Goal: Information Seeking & Learning: Find specific fact

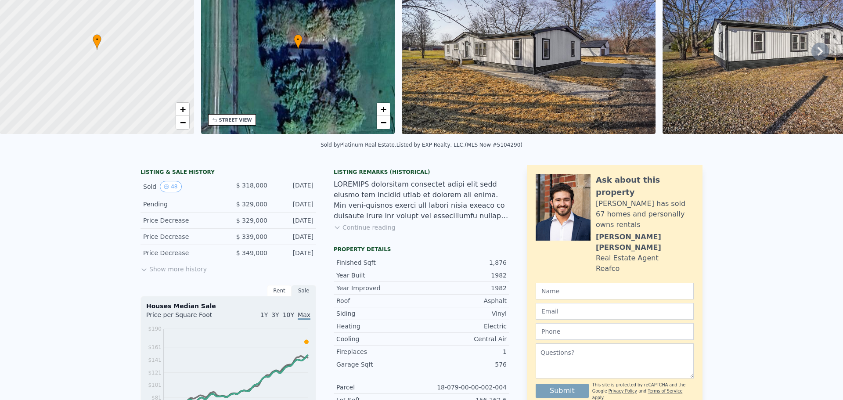
scroll to position [3, 0]
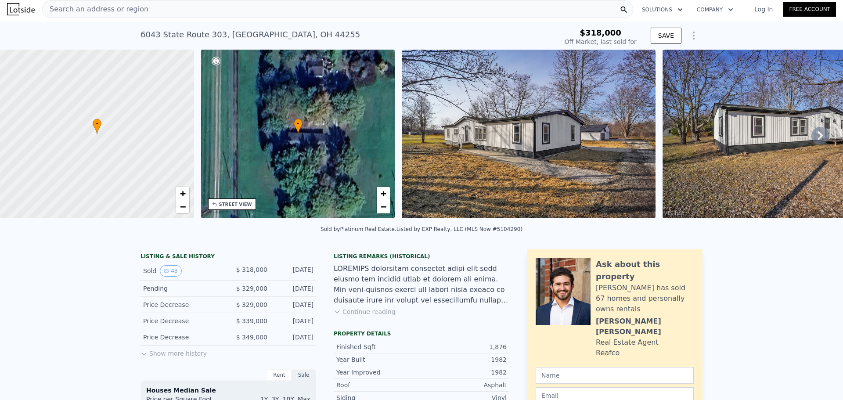
click at [812, 135] on icon at bounding box center [821, 136] width 18 height 18
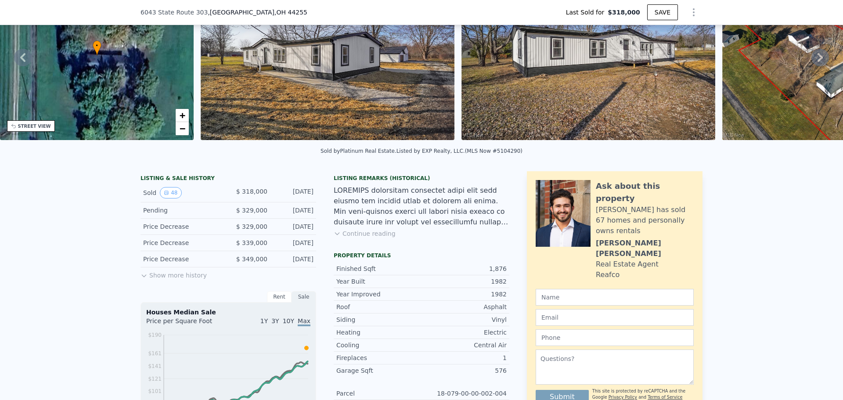
scroll to position [88, 0]
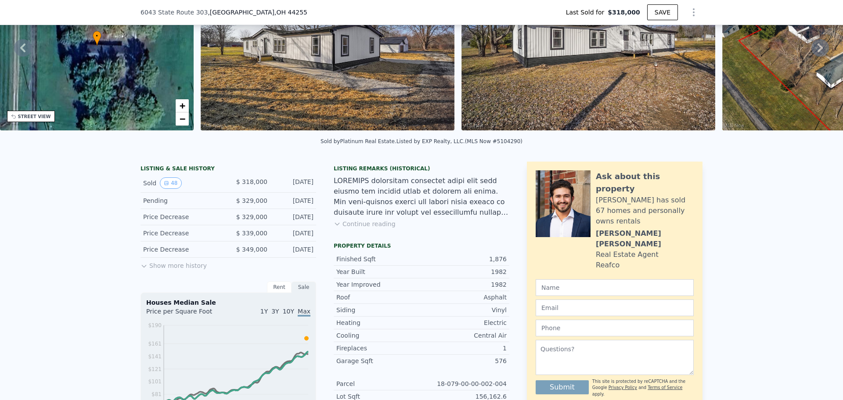
click at [135, 274] on div "LISTING & SALE HISTORY Sold 48 $ 318,000 [DATE] Pending $ 329,000 [DATE] Price …" at bounding box center [421, 405] width 843 height 501
click at [145, 270] on button "Show more history" at bounding box center [174, 264] width 66 height 12
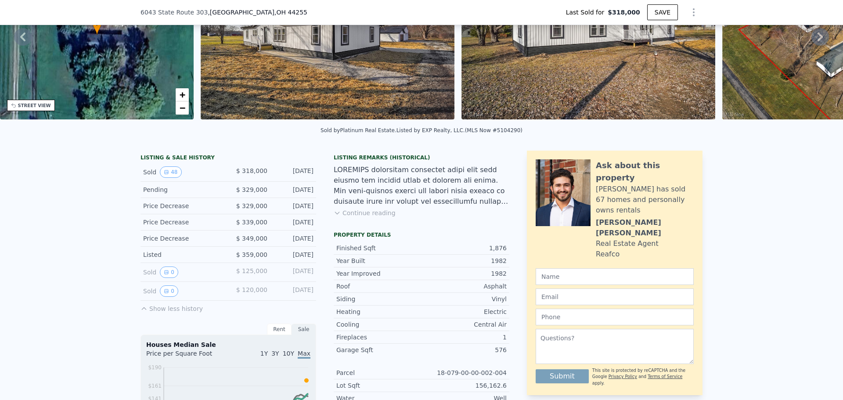
scroll to position [132, 0]
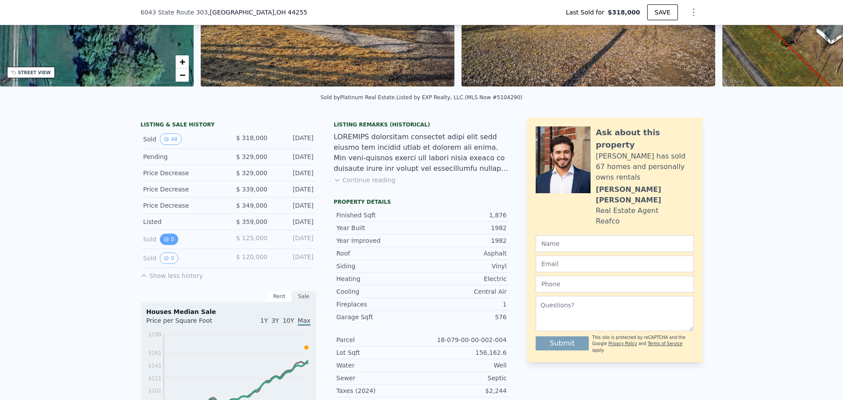
click at [168, 245] on button "0" at bounding box center [169, 239] width 18 height 11
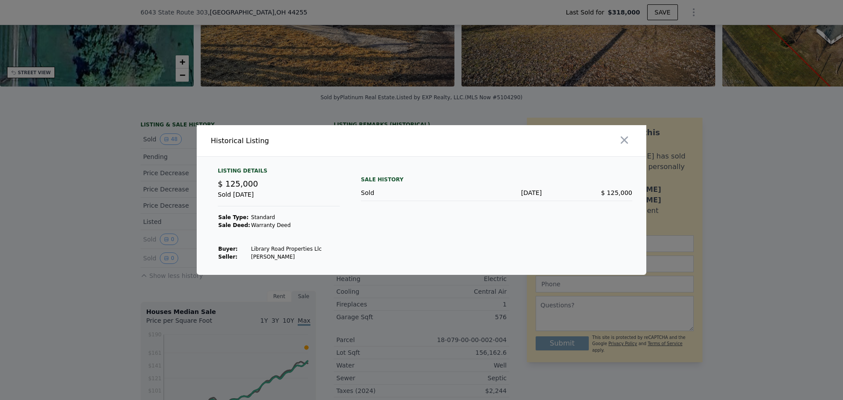
click at [91, 269] on div at bounding box center [421, 200] width 843 height 400
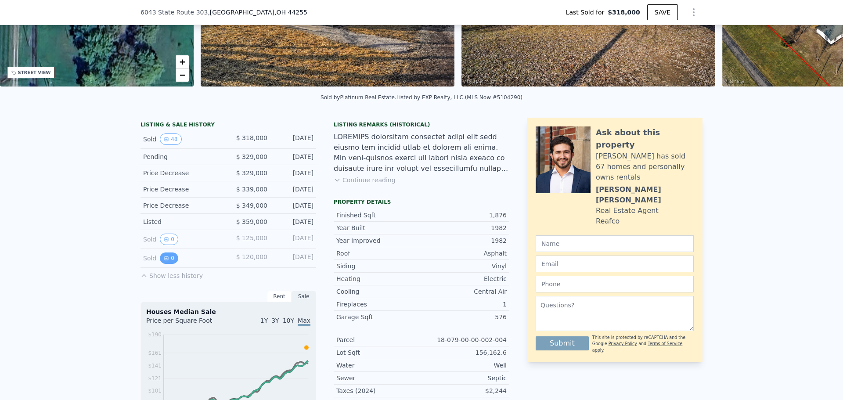
click at [171, 261] on button "0" at bounding box center [169, 258] width 18 height 11
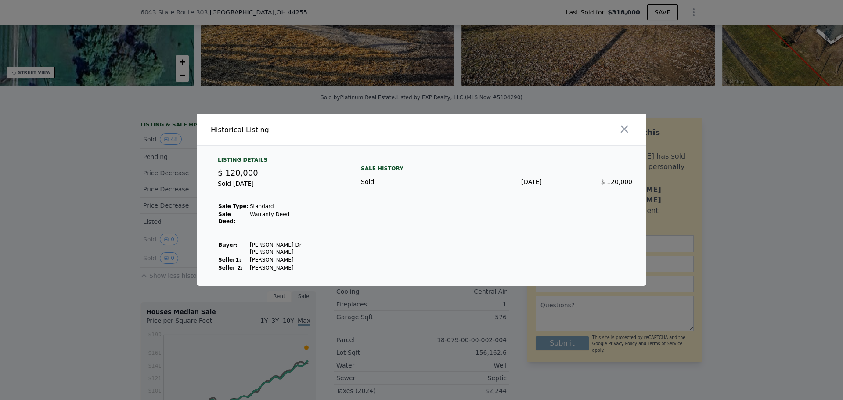
click at [70, 255] on div at bounding box center [421, 200] width 843 height 400
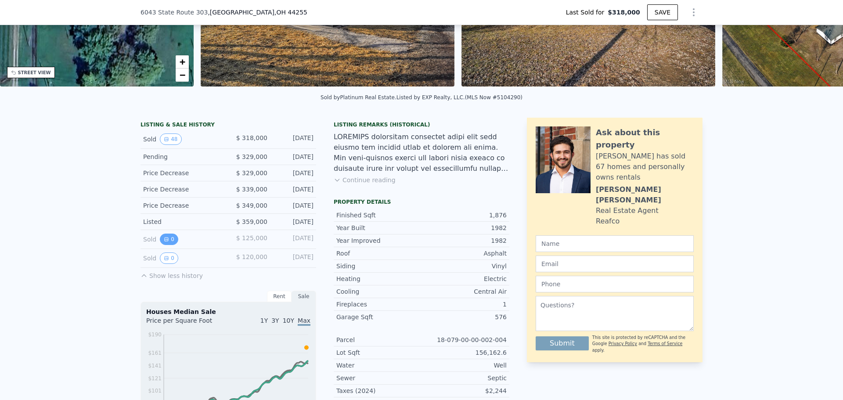
click at [166, 245] on button "0" at bounding box center [169, 239] width 18 height 11
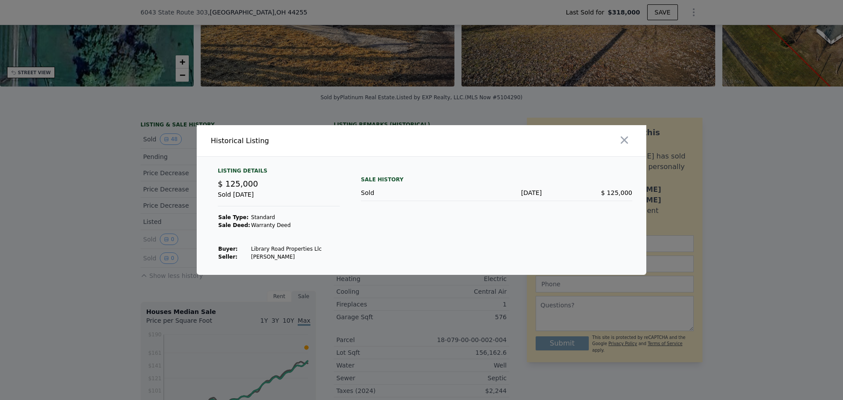
click at [94, 253] on div at bounding box center [421, 200] width 843 height 400
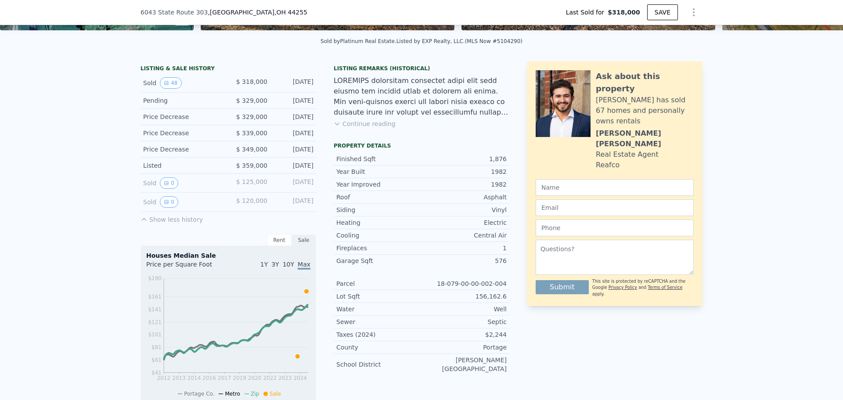
scroll to position [3, 0]
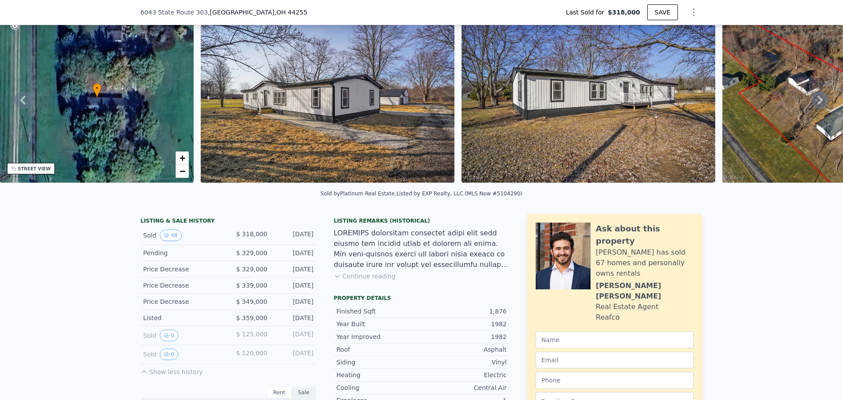
type input "$ 316,000"
type input "-$ 37,457"
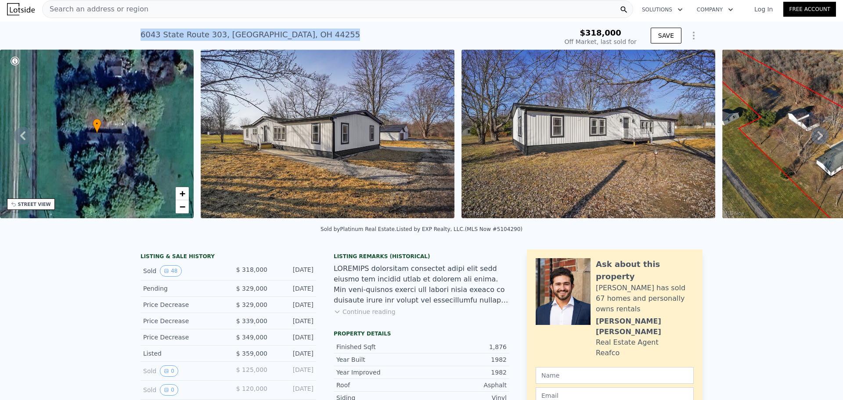
drag, startPoint x: 134, startPoint y: 33, endPoint x: 324, endPoint y: 29, distance: 190.7
click at [324, 29] on div "[STREET_ADDRESS] Sold [DATE] for $318k $318,000 Off Market, last sold for SAVE" at bounding box center [421, 36] width 843 height 28
copy div "[STREET_ADDRESS]"
